Goal: Transaction & Acquisition: Purchase product/service

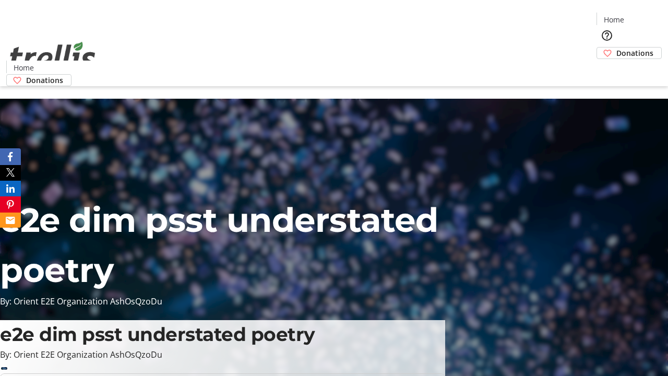
click at [616, 47] on span "Donations" at bounding box center [634, 52] width 37 height 11
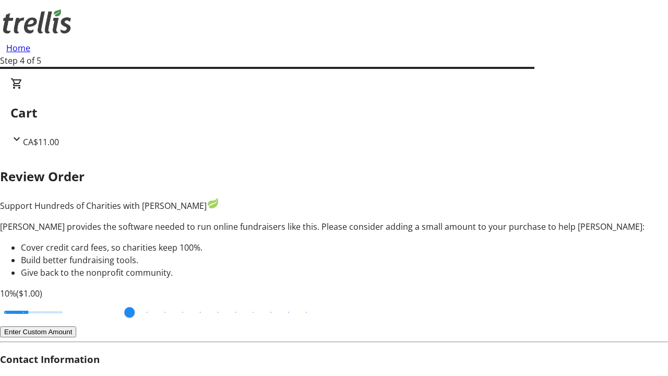
type input "3"
click at [70, 301] on input "Cover fees percentage" at bounding box center [33, 312] width 80 height 23
